Goal: Task Accomplishment & Management: Manage account settings

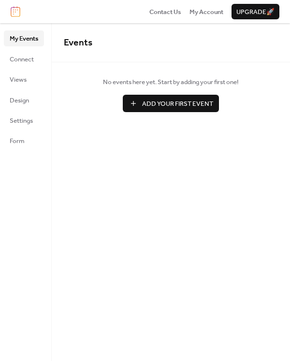
click at [12, 9] on img at bounding box center [16, 11] width 10 height 11
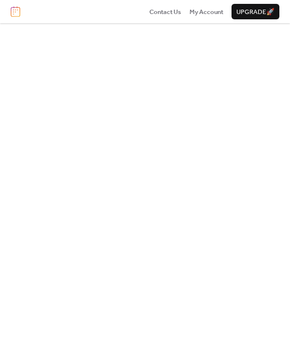
click at [12, 9] on img at bounding box center [16, 11] width 10 height 11
